Goal: Complete application form

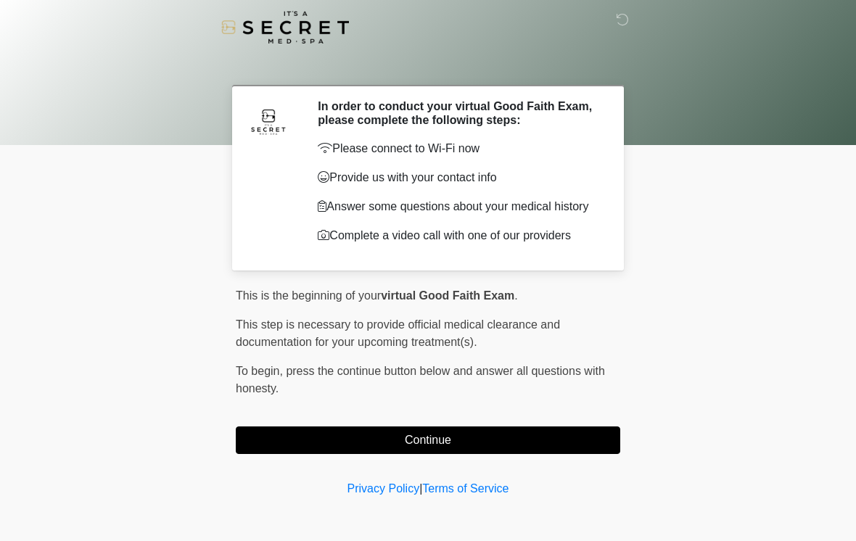
click at [286, 453] on button "Continue" at bounding box center [428, 440] width 384 height 28
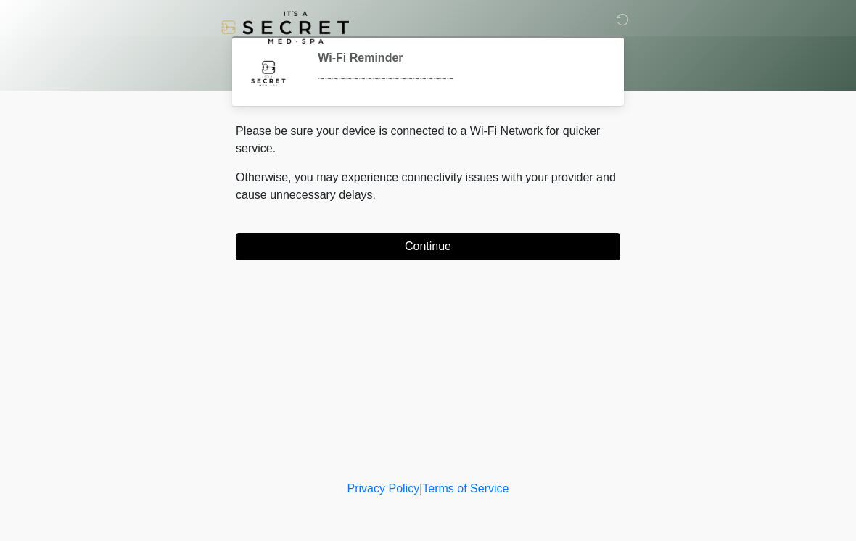
click at [287, 234] on button "Continue" at bounding box center [428, 247] width 384 height 28
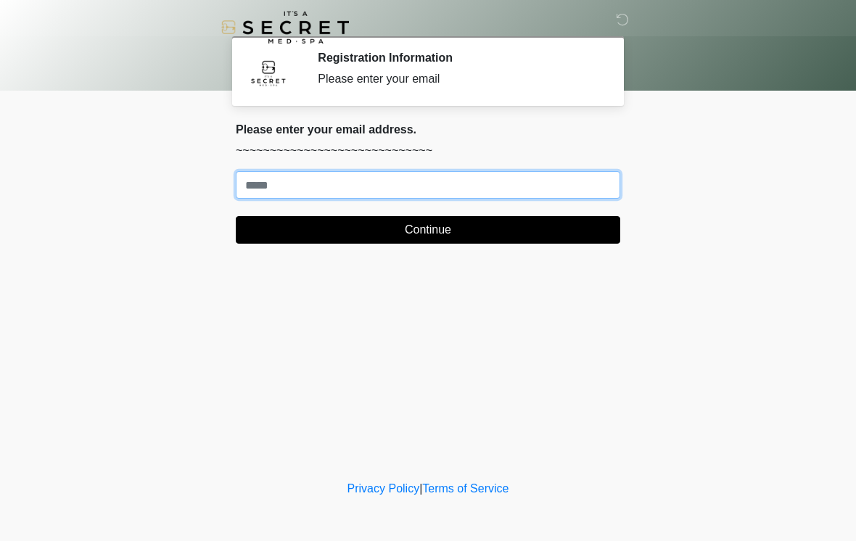
click at [286, 174] on input "Where should we email your treatment plan?" at bounding box center [428, 185] width 384 height 28
type input "**********"
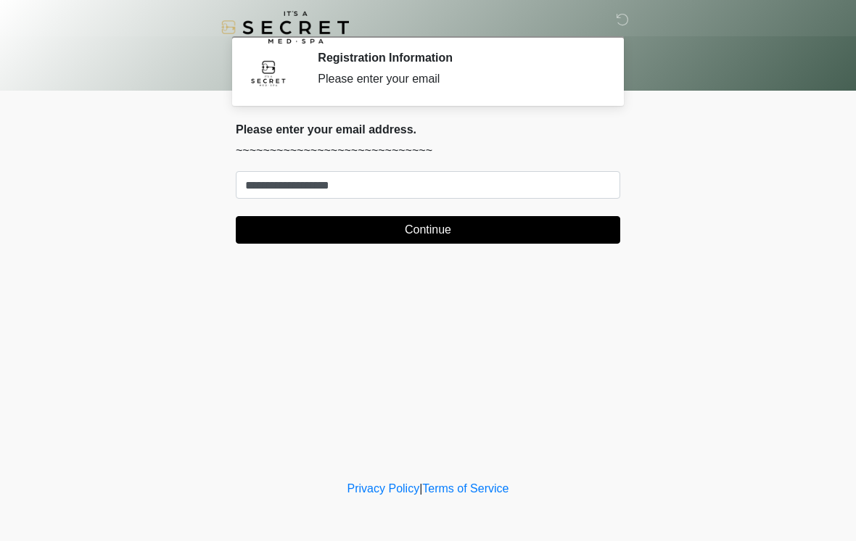
click at [581, 223] on button "Continue" at bounding box center [428, 230] width 384 height 28
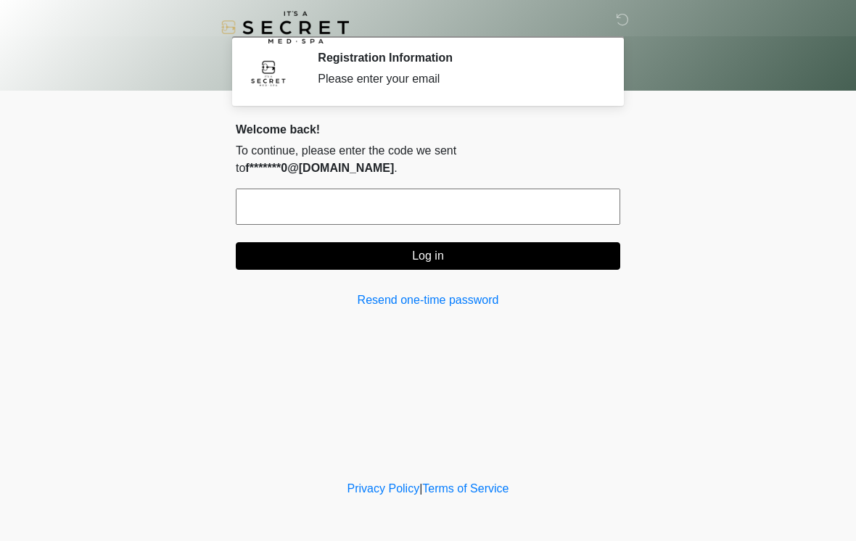
click at [281, 189] on input "text" at bounding box center [428, 207] width 384 height 36
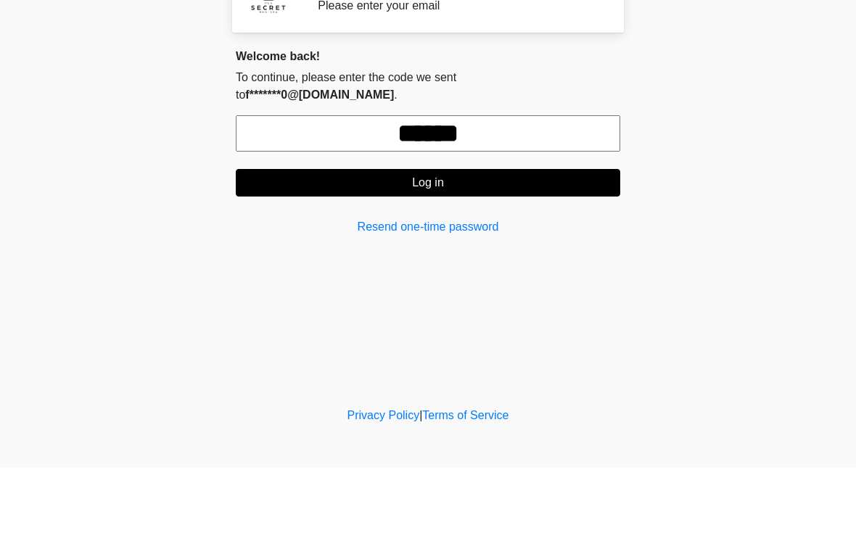
type input "******"
click at [380, 242] on button "Log in" at bounding box center [428, 256] width 384 height 28
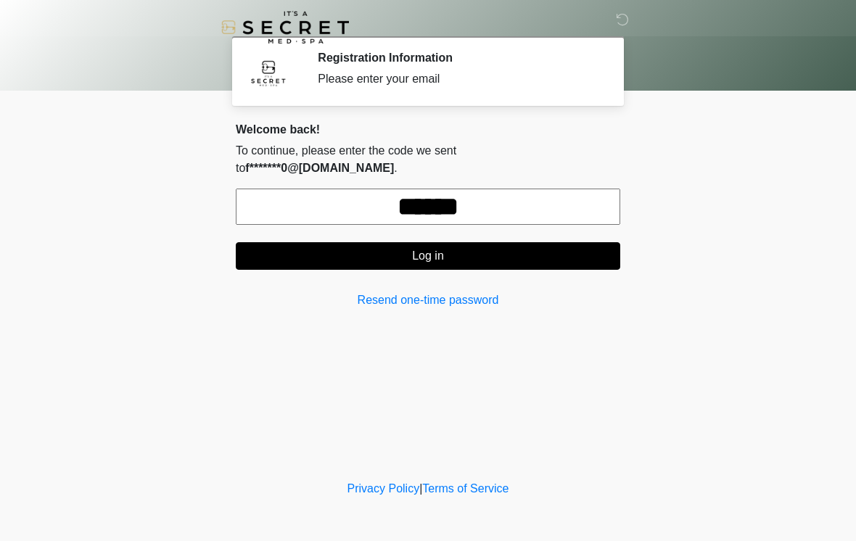
click at [356, 244] on button "Log in" at bounding box center [428, 256] width 384 height 28
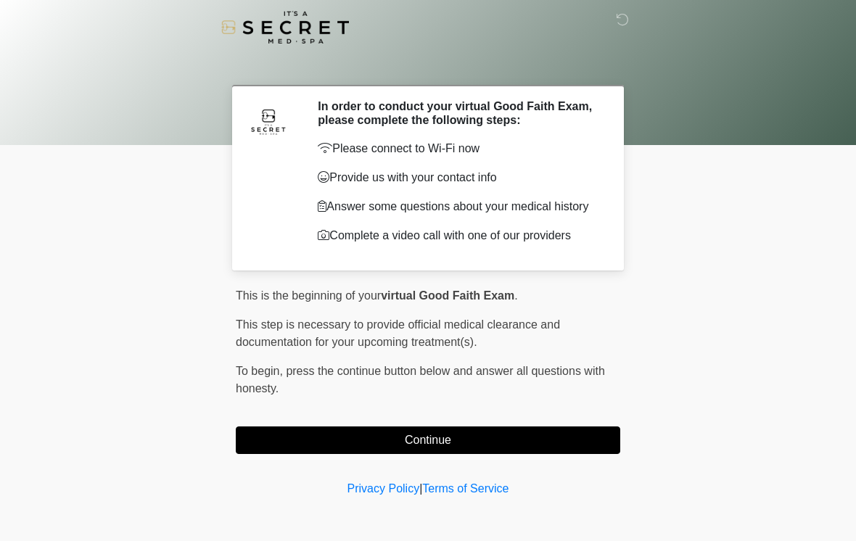
click at [286, 445] on button "Continue" at bounding box center [428, 440] width 384 height 28
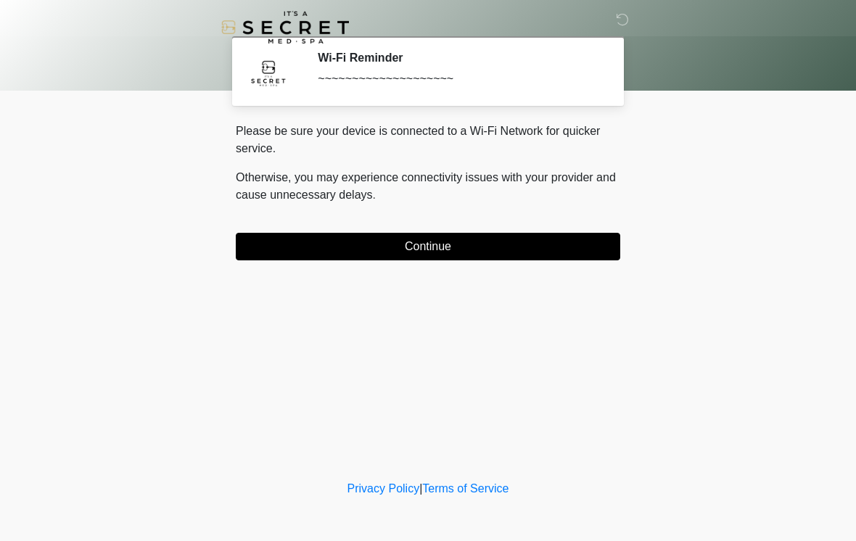
click at [291, 246] on button "Continue" at bounding box center [428, 247] width 384 height 28
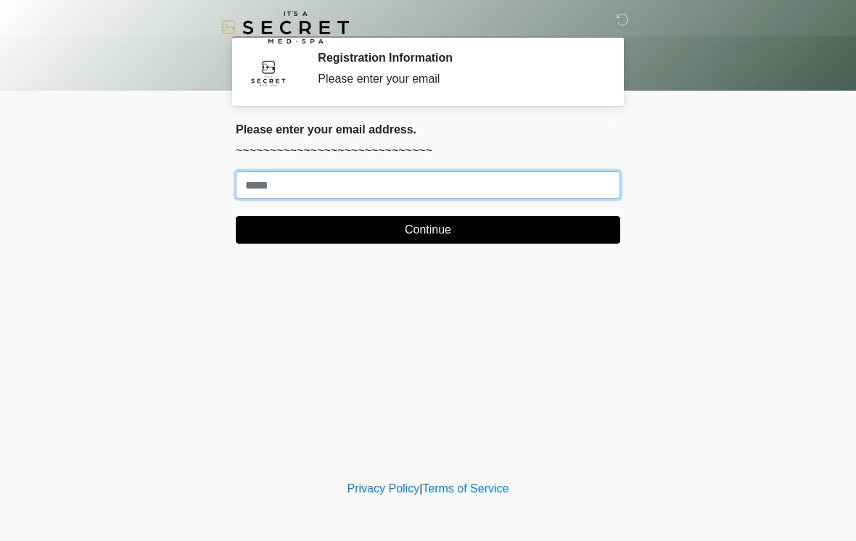
click at [270, 176] on input "Where should we email your treatment plan?" at bounding box center [428, 185] width 384 height 28
type input "**********"
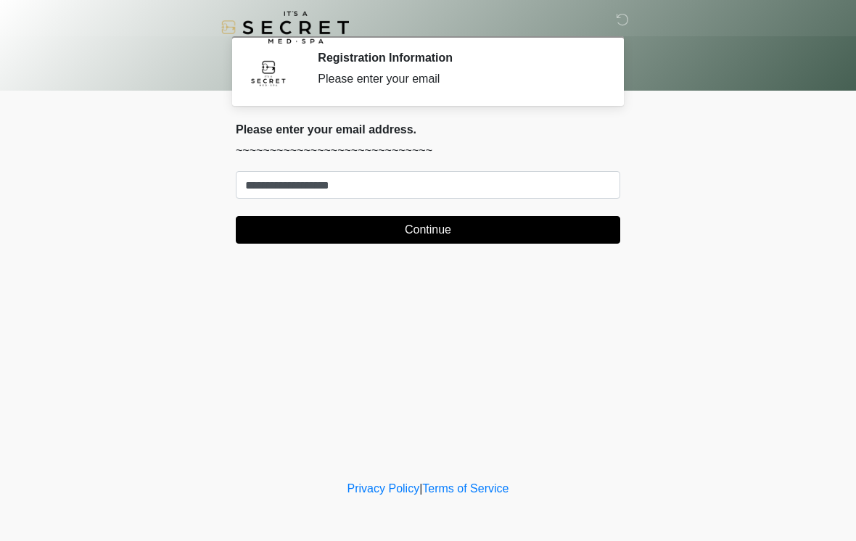
click at [319, 223] on button "Continue" at bounding box center [428, 230] width 384 height 28
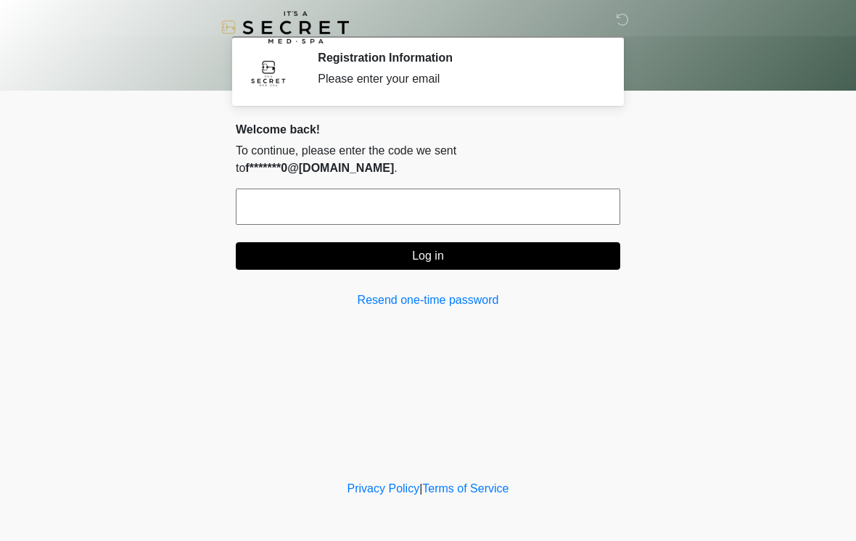
click at [312, 191] on input "text" at bounding box center [428, 207] width 384 height 36
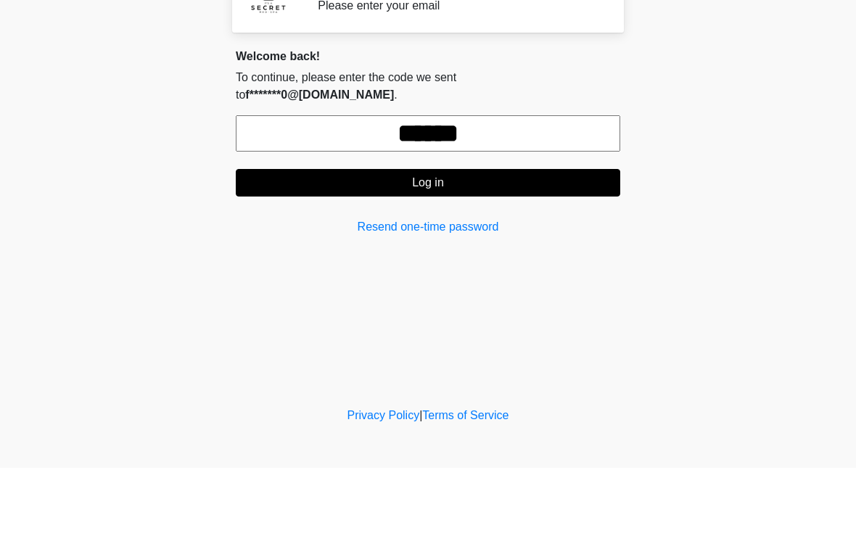
click at [373, 242] on button "Log in" at bounding box center [428, 256] width 384 height 28
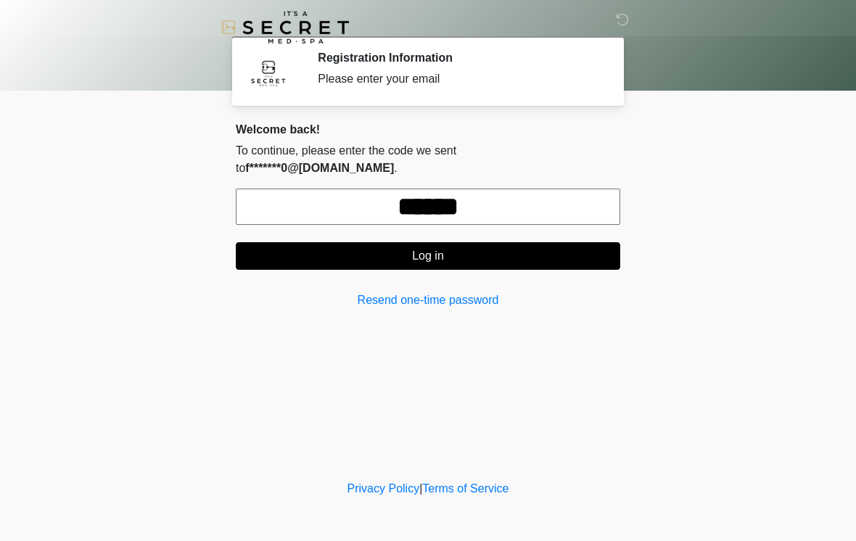
click at [388, 292] on link "Resend one-time password" at bounding box center [428, 300] width 384 height 17
click at [473, 189] on input "******" at bounding box center [428, 207] width 384 height 36
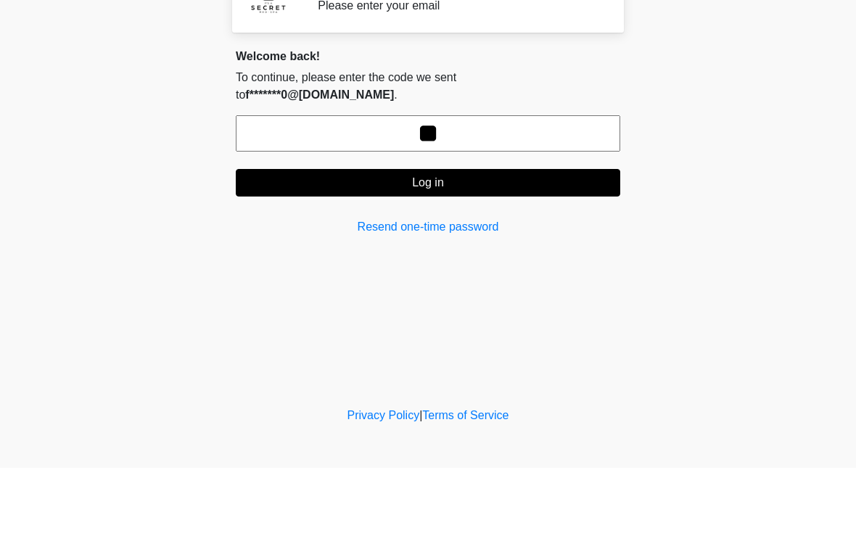
type input "*"
click at [384, 292] on link "Resend one-time password" at bounding box center [428, 300] width 384 height 17
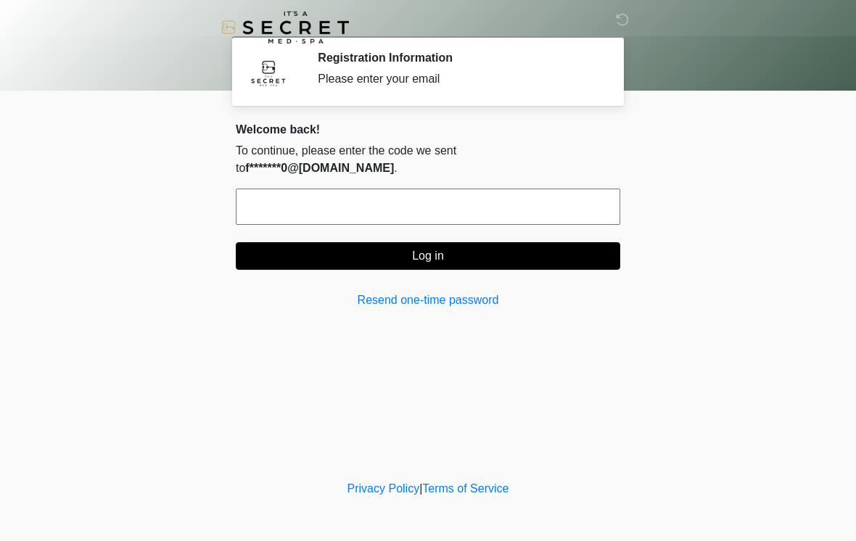
click at [393, 292] on link "Resend one-time password" at bounding box center [428, 300] width 384 height 17
click at [402, 292] on link "Resend one-time password" at bounding box center [428, 300] width 384 height 17
click at [394, 292] on link "Resend one-time password" at bounding box center [428, 300] width 384 height 17
click at [395, 292] on div "**********" at bounding box center [428, 222] width 406 height 198
click at [392, 292] on link "Resend one-time password" at bounding box center [428, 300] width 384 height 17
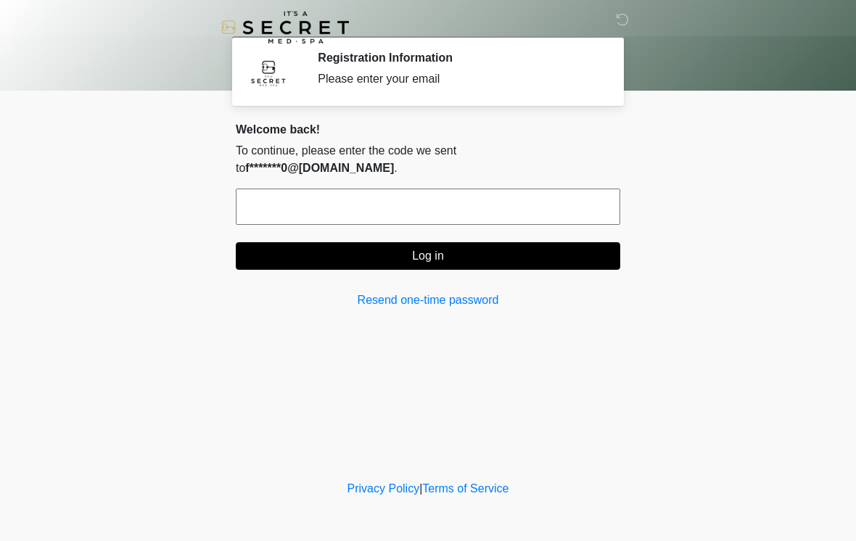
click at [400, 302] on div "**********" at bounding box center [428, 222] width 406 height 198
click at [395, 292] on link "Resend one-time password" at bounding box center [428, 300] width 384 height 17
click at [380, 292] on link "Resend one-time password" at bounding box center [428, 300] width 384 height 17
click at [391, 292] on link "Resend one-time password" at bounding box center [428, 300] width 384 height 17
click at [622, 19] on icon at bounding box center [622, 19] width 13 height 13
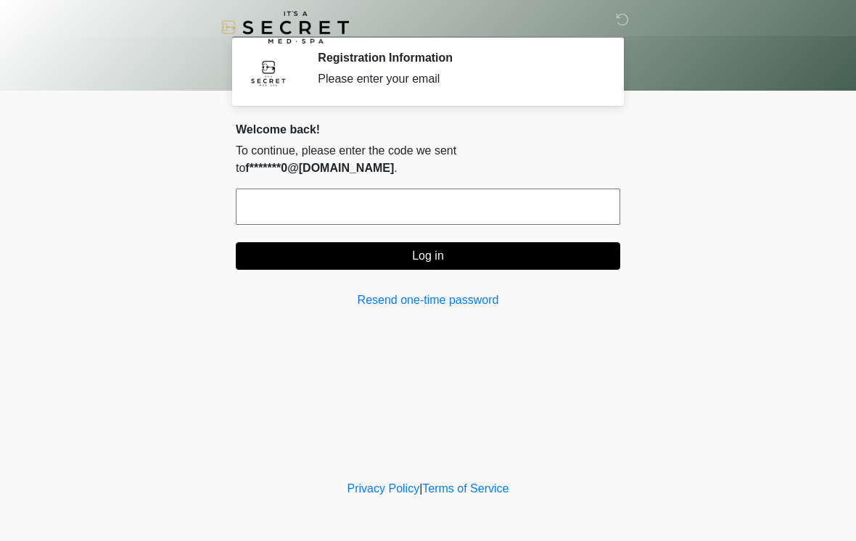
click at [381, 292] on link "Resend one-time password" at bounding box center [428, 300] width 384 height 17
click at [519, 189] on input "text" at bounding box center [428, 207] width 384 height 36
